Goal: Information Seeking & Learning: Understand process/instructions

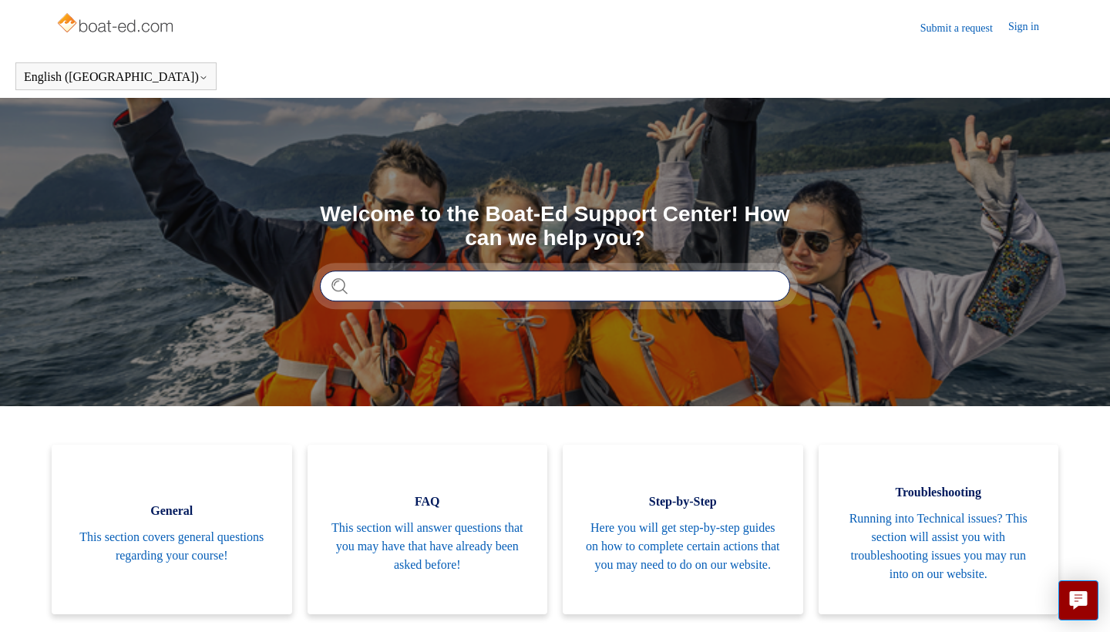
click at [611, 297] on input "Search" at bounding box center [555, 286] width 470 height 31
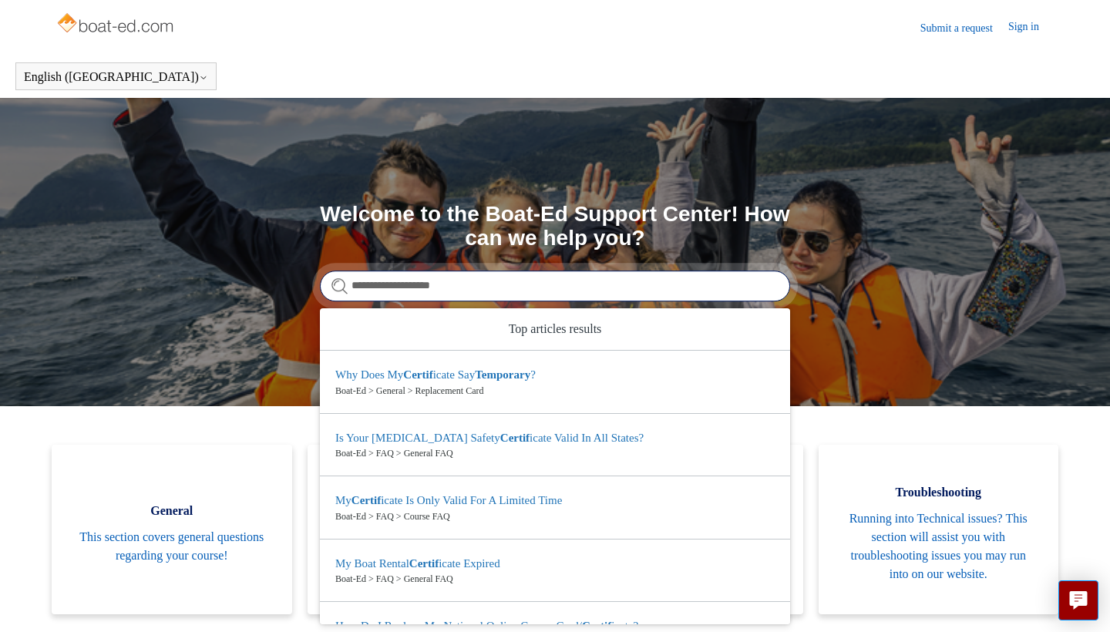
type input "**********"
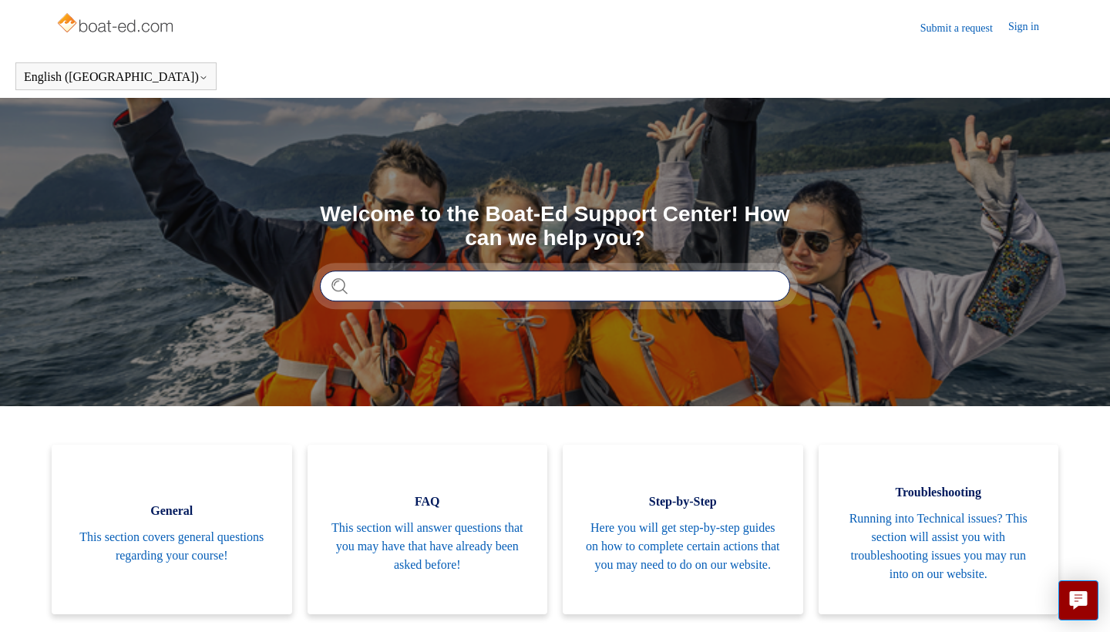
click at [484, 271] on input "Search" at bounding box center [555, 286] width 470 height 31
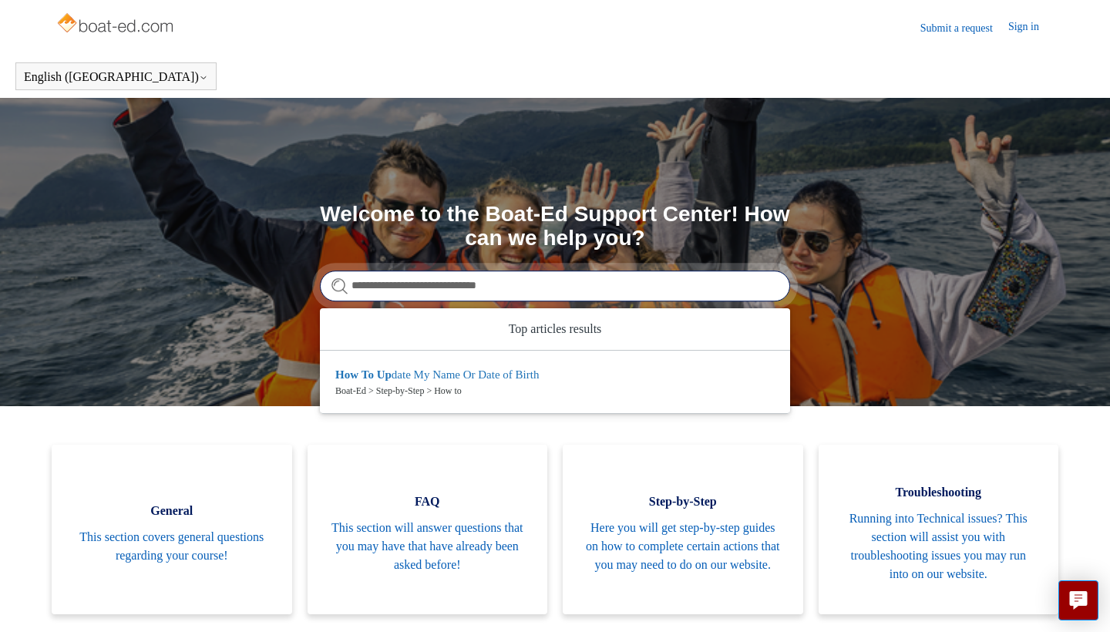
type input "**********"
